Goal: Register for event/course

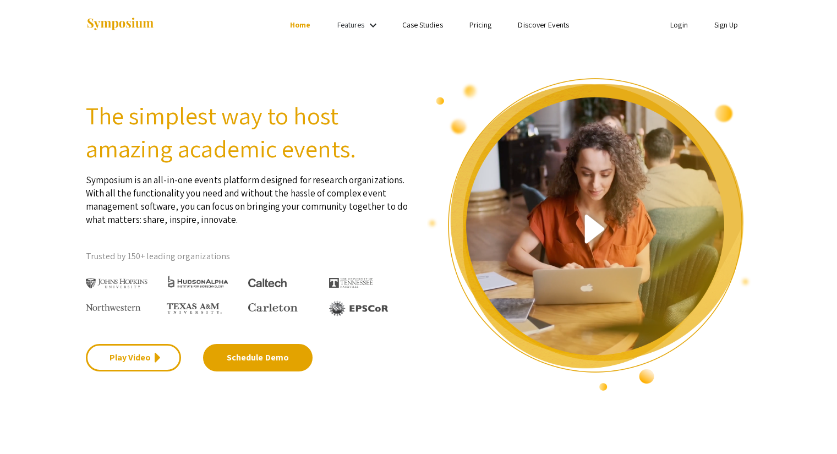
click at [726, 28] on link "Sign Up" at bounding box center [727, 25] width 24 height 10
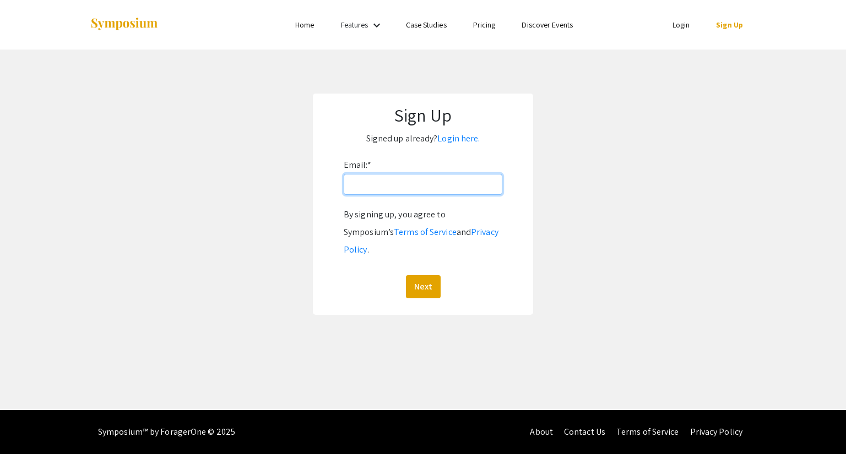
click at [375, 188] on input "Email: *" at bounding box center [423, 184] width 159 height 21
click at [378, 175] on input "Email: *" at bounding box center [423, 184] width 159 height 21
click at [376, 179] on input "Email: *" at bounding box center [423, 184] width 159 height 21
type input "[EMAIL_ADDRESS][DOMAIN_NAME]"
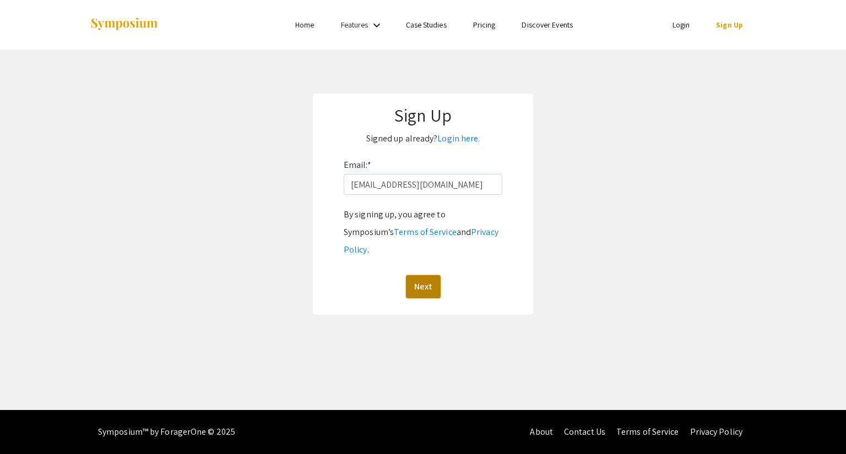
drag, startPoint x: 420, startPoint y: 272, endPoint x: 417, endPoint y: 263, distance: 9.2
click at [419, 275] on button "Next" at bounding box center [423, 286] width 35 height 23
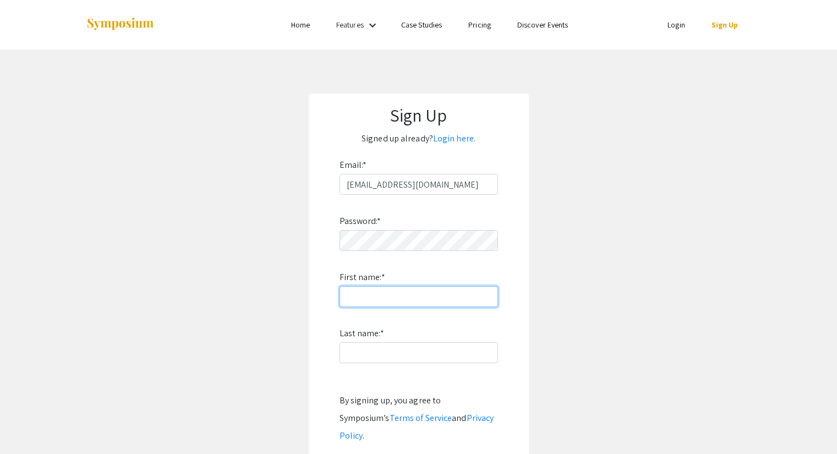
click at [353, 290] on input "First name: *" at bounding box center [419, 296] width 159 height 21
type input "[PERSON_NAME]"
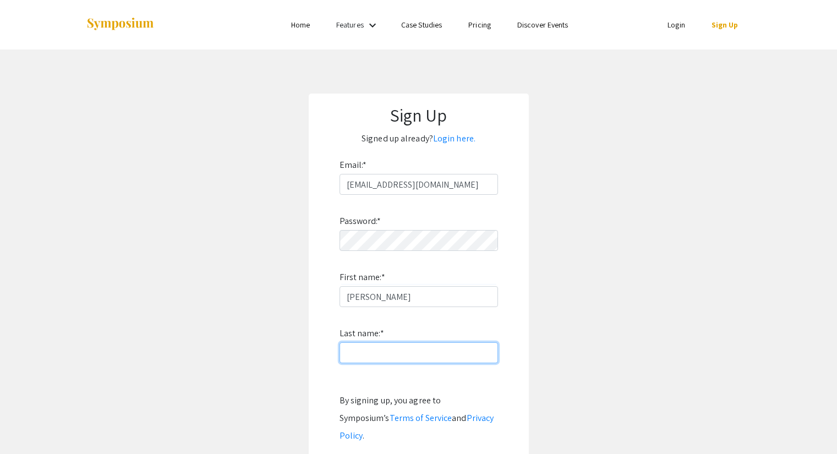
type input "[PERSON_NAME]"
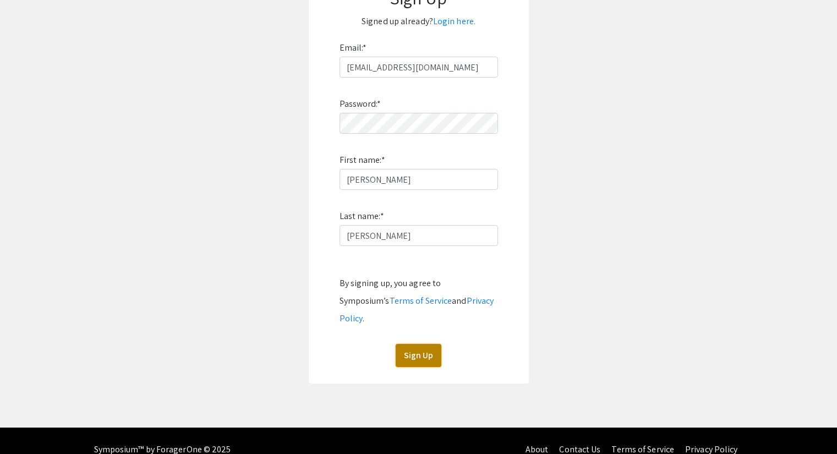
click at [428, 344] on button "Sign Up" at bounding box center [419, 355] width 46 height 23
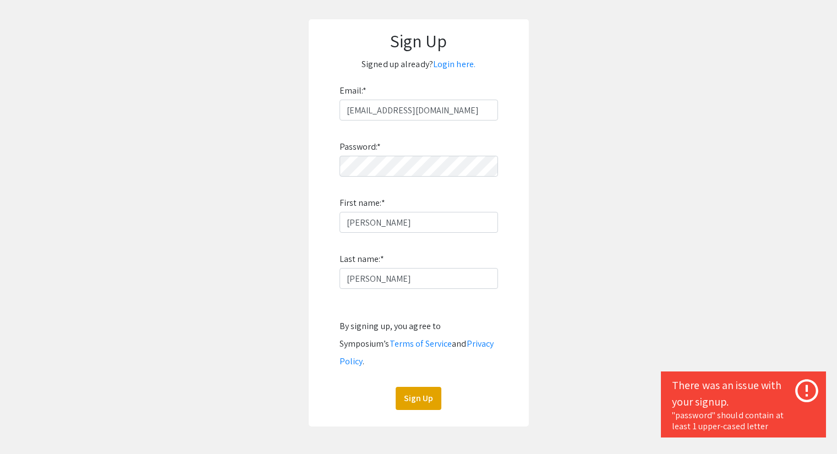
scroll to position [62, 0]
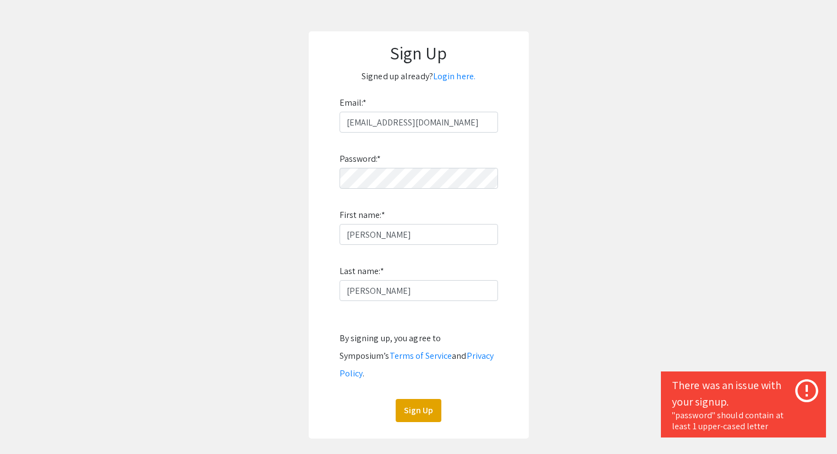
drag, startPoint x: 384, startPoint y: 143, endPoint x: 382, endPoint y: 166, distance: 23.2
click at [352, 149] on div "Password: * First name: * [PERSON_NAME] Last name: * [PERSON_NAME] By signing u…" at bounding box center [419, 278] width 159 height 290
click at [225, 177] on app-signup "Sign Up Signed up already? Login here. Email: * [EMAIL_ADDRESS][DOMAIN_NAME] Pa…" at bounding box center [418, 234] width 837 height 407
click button "Sign Up" at bounding box center [419, 410] width 46 height 23
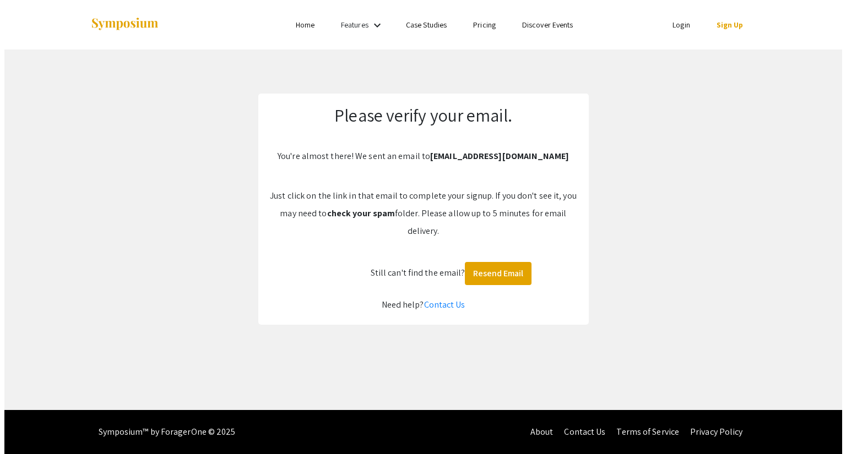
scroll to position [0, 0]
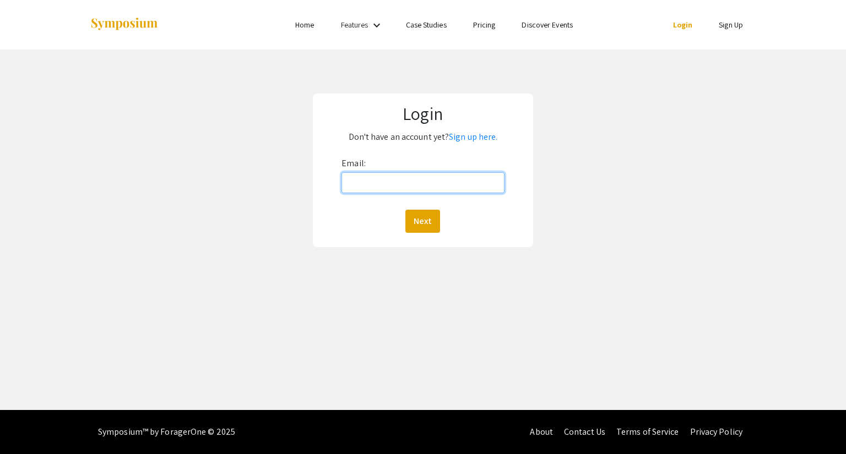
click at [398, 179] on input "Email:" at bounding box center [422, 182] width 162 height 21
type input "[EMAIL_ADDRESS][DOMAIN_NAME]"
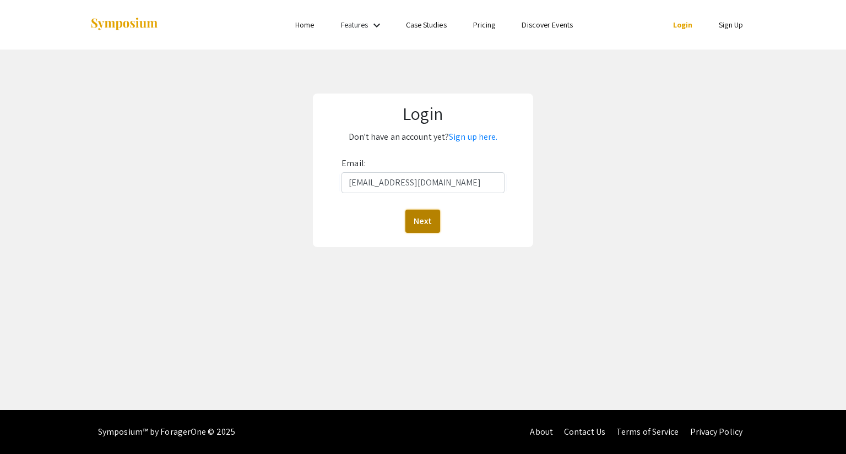
click at [420, 213] on button "Next" at bounding box center [422, 221] width 35 height 23
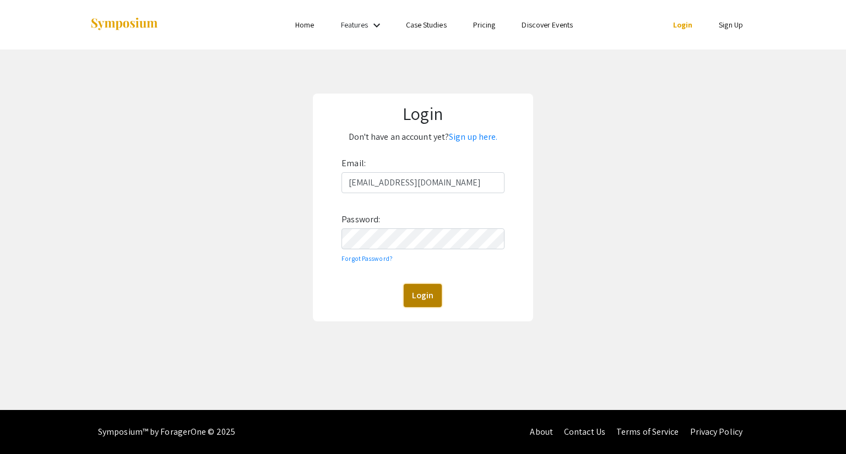
click at [414, 293] on button "Login" at bounding box center [423, 295] width 38 height 23
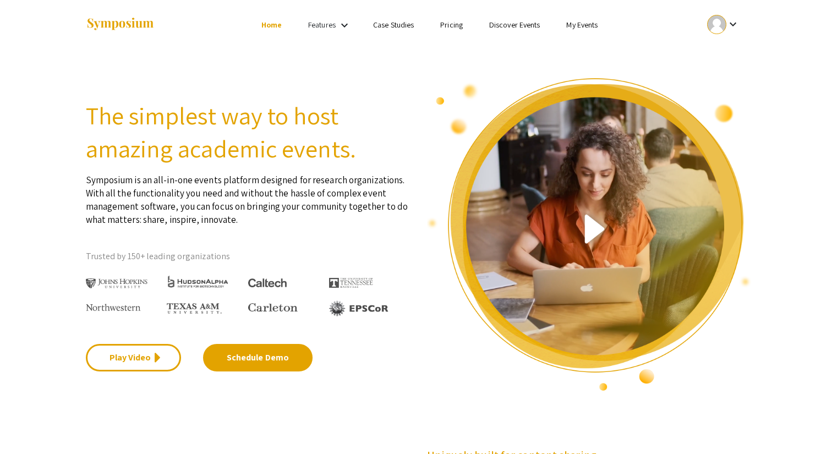
click at [564, 26] on li "My Events" at bounding box center [582, 24] width 58 height 13
click at [573, 29] on link "My Events" at bounding box center [582, 25] width 31 height 10
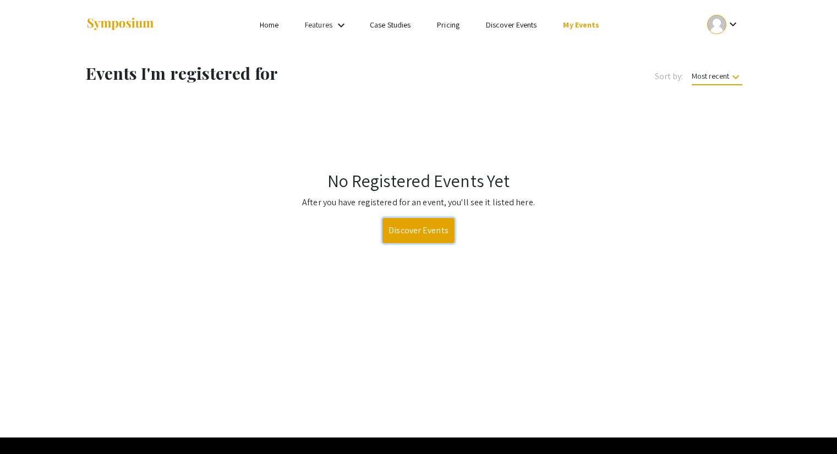
click at [442, 235] on link "Discover Events" at bounding box center [419, 230] width 72 height 25
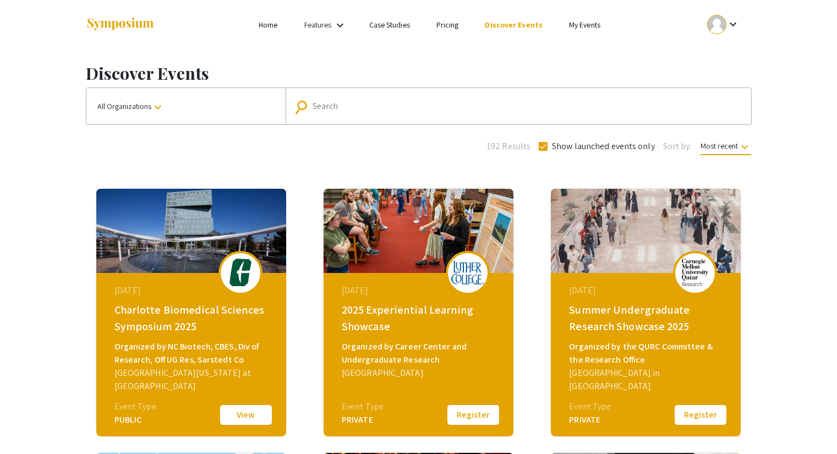
click at [334, 103] on input "Search" at bounding box center [525, 106] width 424 height 10
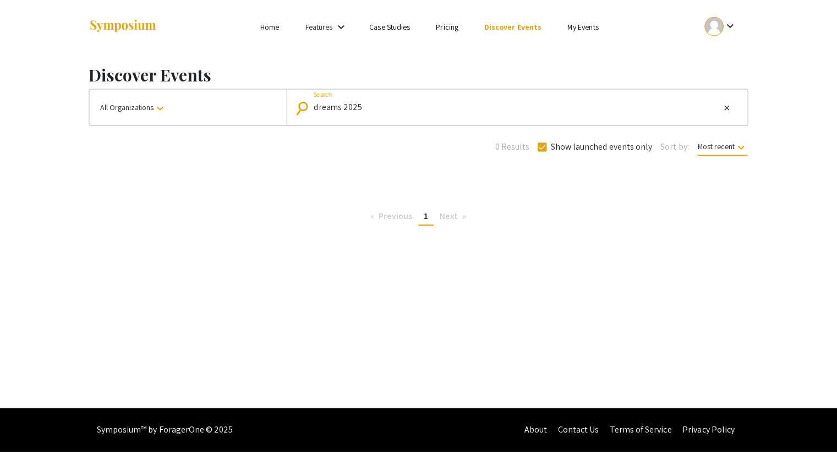
scroll to position [1, 0]
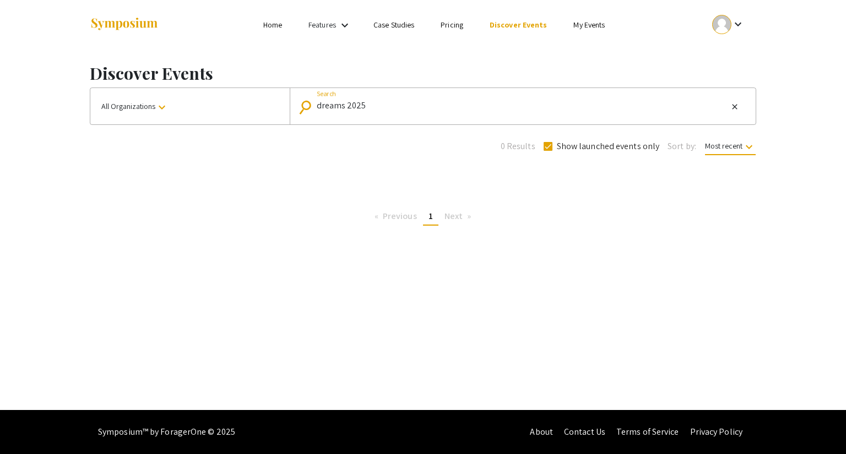
drag, startPoint x: 413, startPoint y: 105, endPoint x: 241, endPoint y: 107, distance: 171.8
click at [241, 107] on div "All Organizations keyboard_arrow_down search dreams 2025 Search close" at bounding box center [423, 106] width 666 height 37
type input "DREAMS"
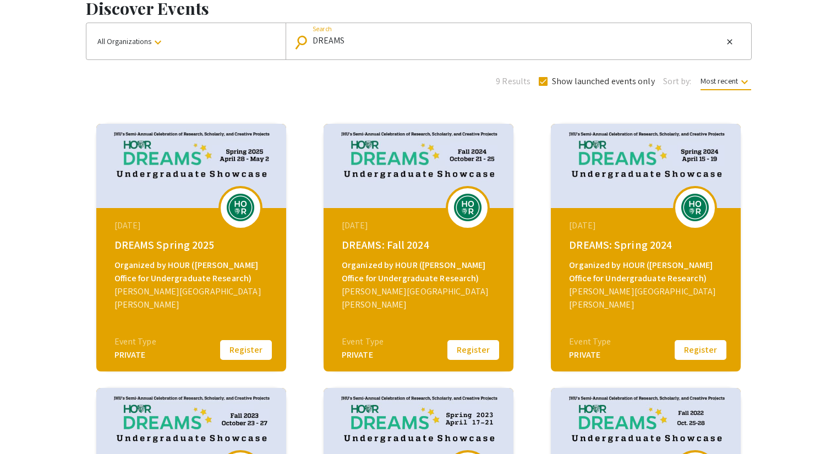
scroll to position [55, 0]
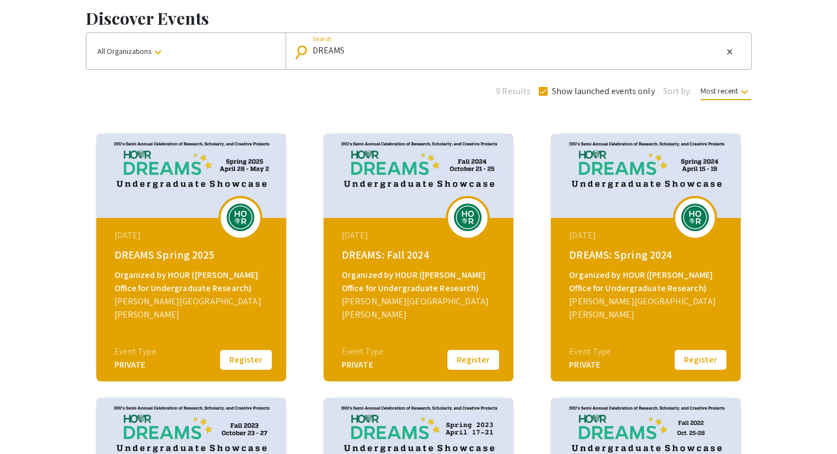
click at [223, 274] on div "Organized by HOUR (Hopkins Office for Undergraduate Research)" at bounding box center [193, 282] width 156 height 26
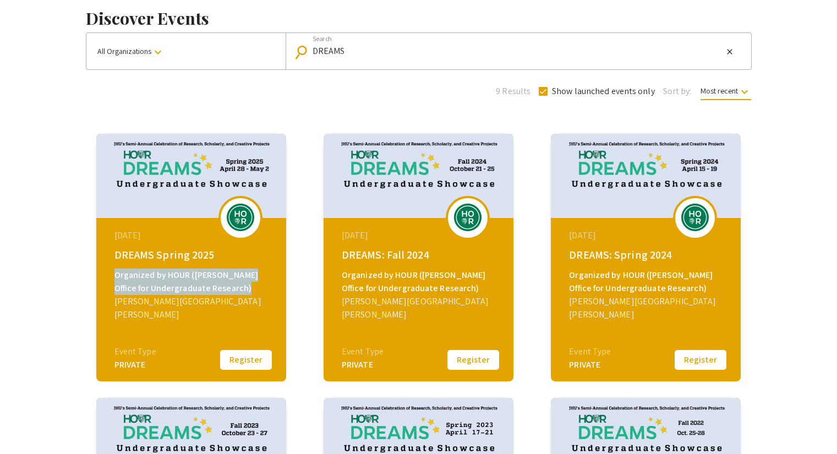
click at [223, 274] on div "Organized by HOUR (Hopkins Office for Undergraduate Research)" at bounding box center [193, 282] width 156 height 26
